Goal: Task Accomplishment & Management: Manage account settings

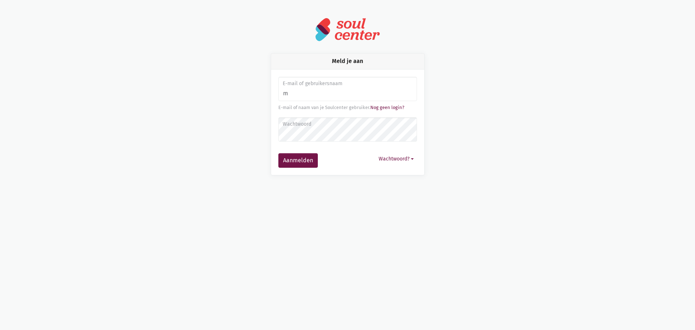
type input "[EMAIL_ADDRESS][DOMAIN_NAME]"
click at [291, 158] on button "Aanmelden" at bounding box center [297, 160] width 39 height 14
click at [304, 124] on label "Wachtwoord" at bounding box center [347, 124] width 129 height 8
click at [299, 164] on button "Aanmelden" at bounding box center [297, 160] width 39 height 14
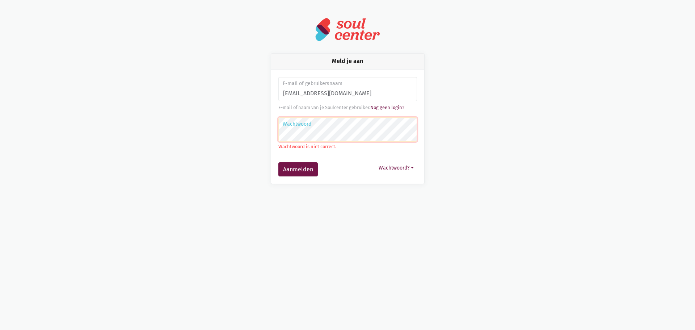
click at [278, 162] on button "Aanmelden" at bounding box center [297, 169] width 39 height 14
click at [390, 106] on link "Nog geen login?" at bounding box center [387, 107] width 34 height 5
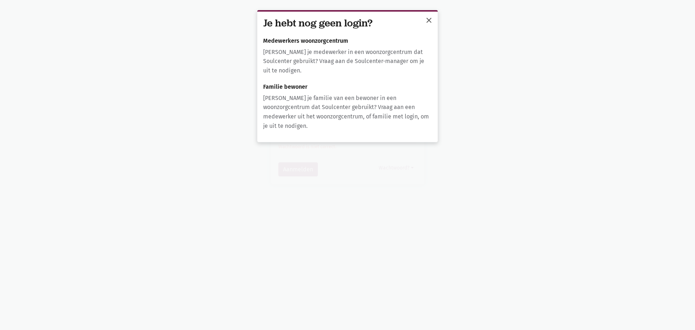
click at [429, 20] on span "close" at bounding box center [429, 20] width 9 height 9
